Goal: Use online tool/utility: Utilize a website feature to perform a specific function

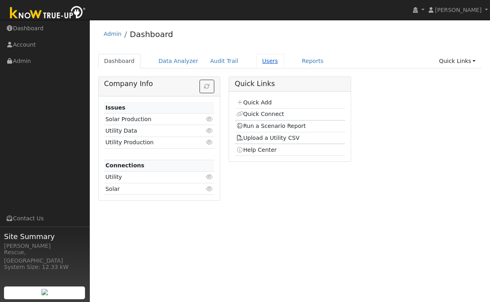
click at [261, 56] on link "Users" at bounding box center [270, 61] width 28 height 15
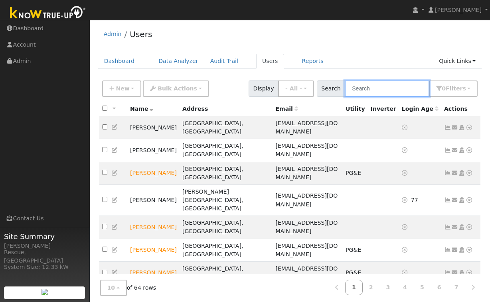
click at [379, 87] on input "text" at bounding box center [387, 89] width 85 height 16
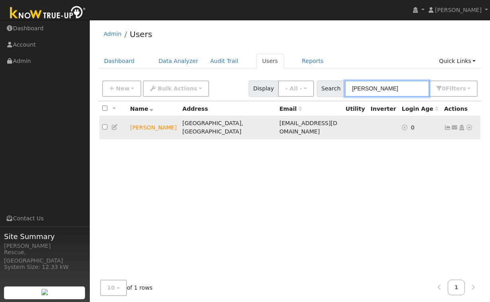
type input "marilyn"
click at [472, 127] on td "Send Email... Copy a Link Reset Password Open Access Data Analyzer Reports Scen…" at bounding box center [460, 127] width 39 height 23
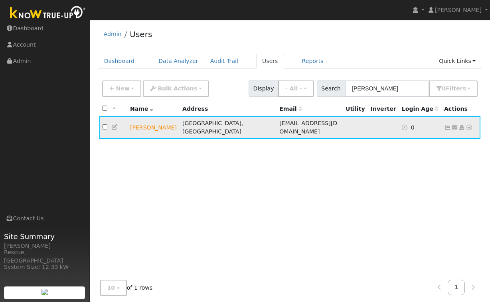
click at [470, 125] on icon at bounding box center [469, 128] width 7 height 6
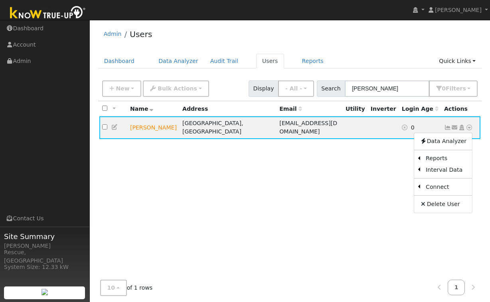
click at [0, 0] on link "Utility" at bounding box center [0, 0] width 0 height 0
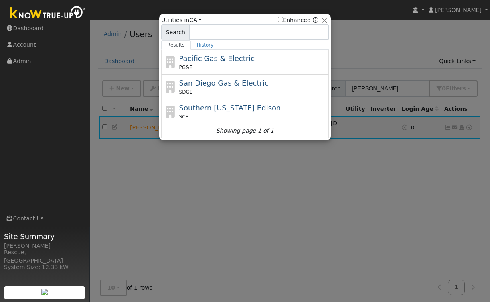
drag, startPoint x: 237, startPoint y: 64, endPoint x: 232, endPoint y: 64, distance: 4.4
click at [237, 64] on div "PG&E" at bounding box center [253, 67] width 148 height 7
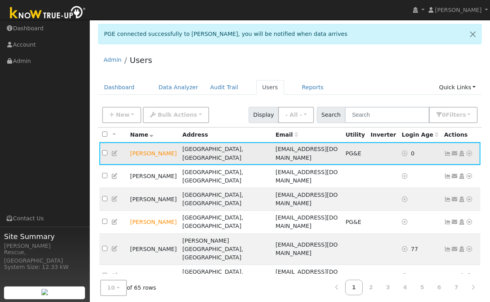
click at [472, 152] on td "Send Email... Copy a Link Reset Password Open Access Data Analyzer Reports Scen…" at bounding box center [460, 153] width 39 height 23
click at [470, 151] on icon at bounding box center [469, 154] width 7 height 6
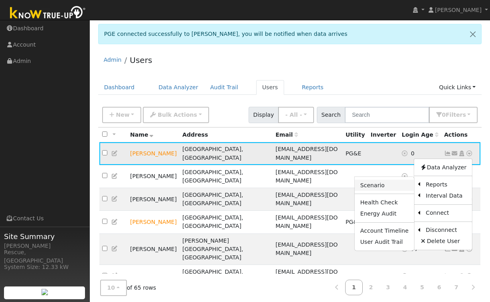
click at [389, 184] on link "Scenario" at bounding box center [384, 185] width 59 height 11
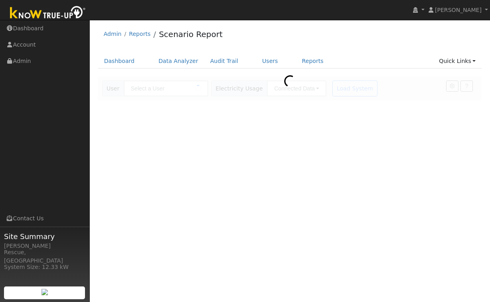
type input "[PERSON_NAME]"
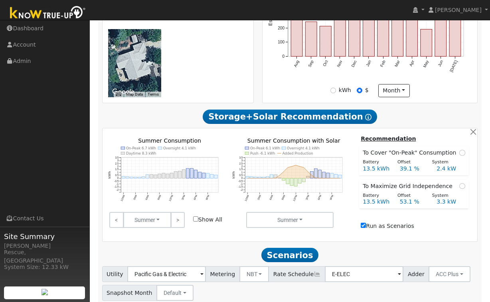
scroll to position [290, 0]
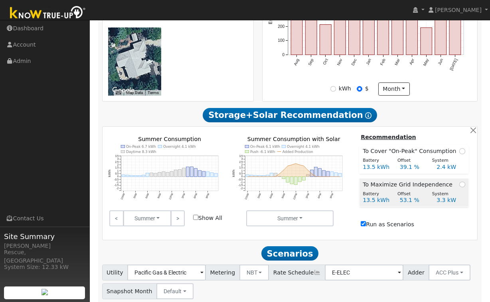
click at [456, 189] on div "To Maximize Grid Independence" at bounding box center [414, 185] width 102 height 8
radio input "true"
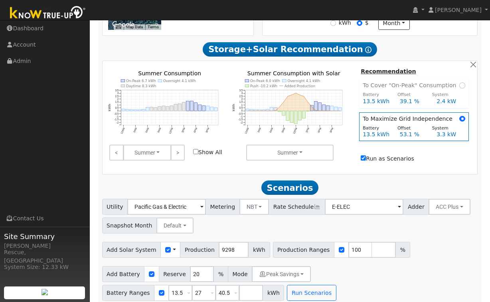
scroll to position [367, 0]
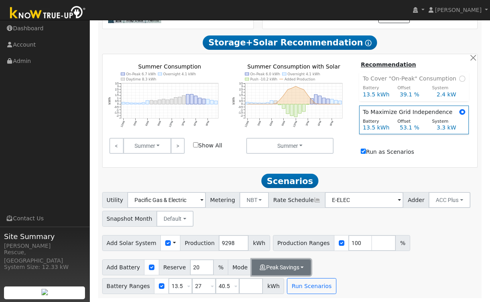
click at [300, 270] on button "Peak Savings" at bounding box center [281, 268] width 59 height 16
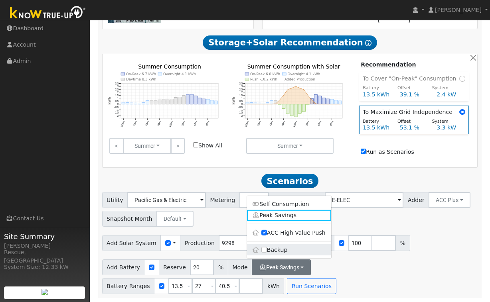
drag, startPoint x: 275, startPoint y: 249, endPoint x: 302, endPoint y: 255, distance: 27.6
click at [275, 249] on label "Backup" at bounding box center [289, 250] width 84 height 11
click at [267, 249] on input "Backup" at bounding box center [264, 250] width 6 height 6
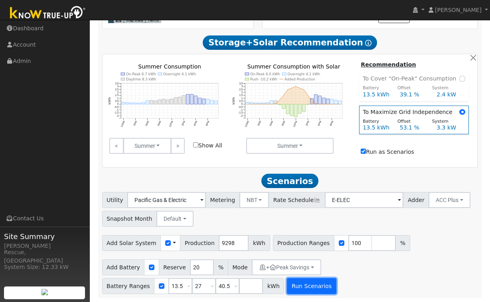
click at [318, 288] on button "Run Scenarios" at bounding box center [311, 286] width 49 height 16
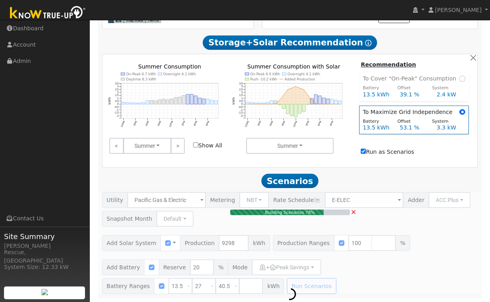
type input "6.2"
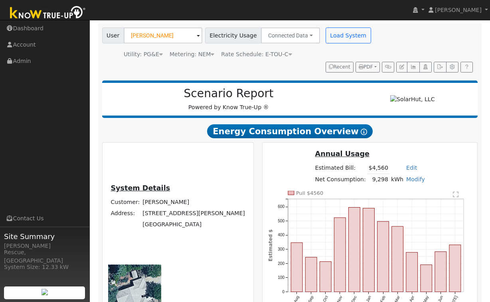
scroll to position [0, 0]
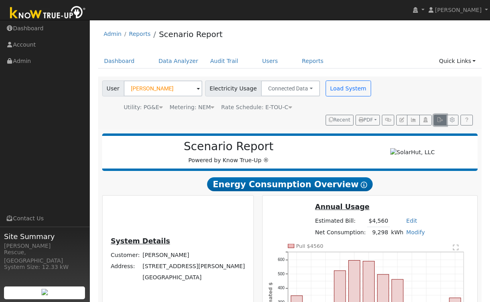
click at [436, 123] on button "button" at bounding box center [440, 120] width 12 height 11
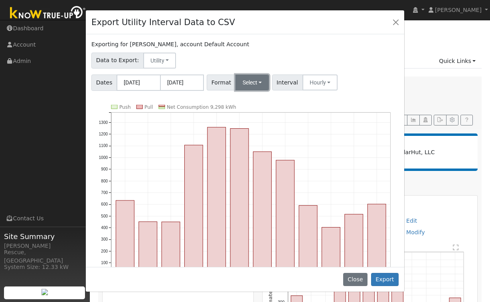
click at [245, 83] on button "Select" at bounding box center [252, 83] width 34 height 16
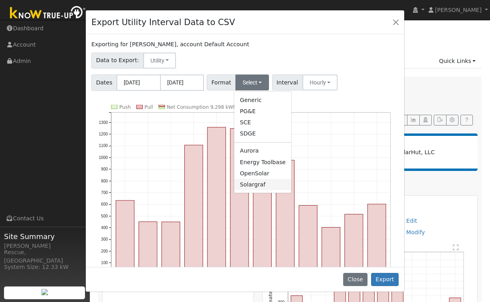
click at [255, 182] on link "Solargraf" at bounding box center [262, 184] width 57 height 11
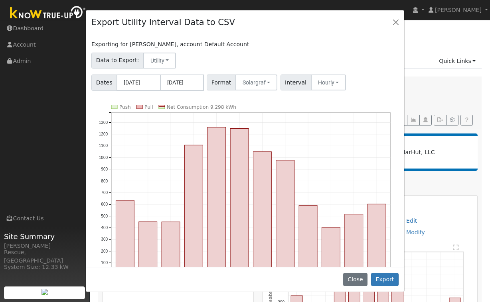
scroll to position [2, 0]
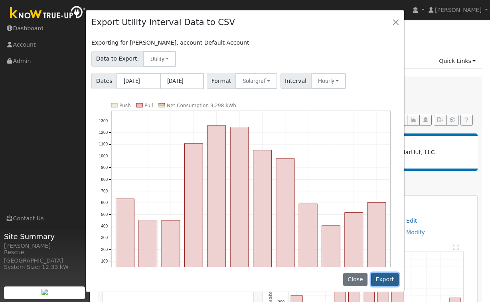
click at [392, 278] on button "Export" at bounding box center [385, 280] width 28 height 14
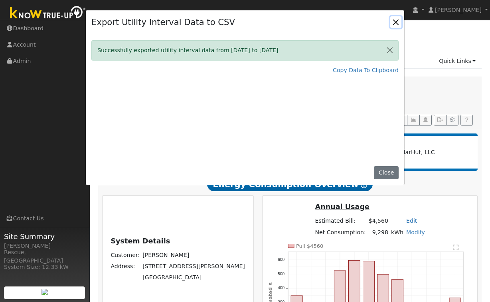
click at [398, 25] on button "Close" at bounding box center [395, 21] width 11 height 11
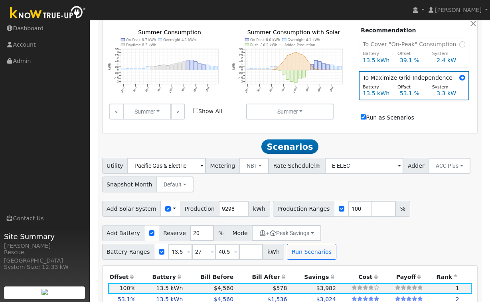
scroll to position [416, 0]
